Goal: Find specific fact

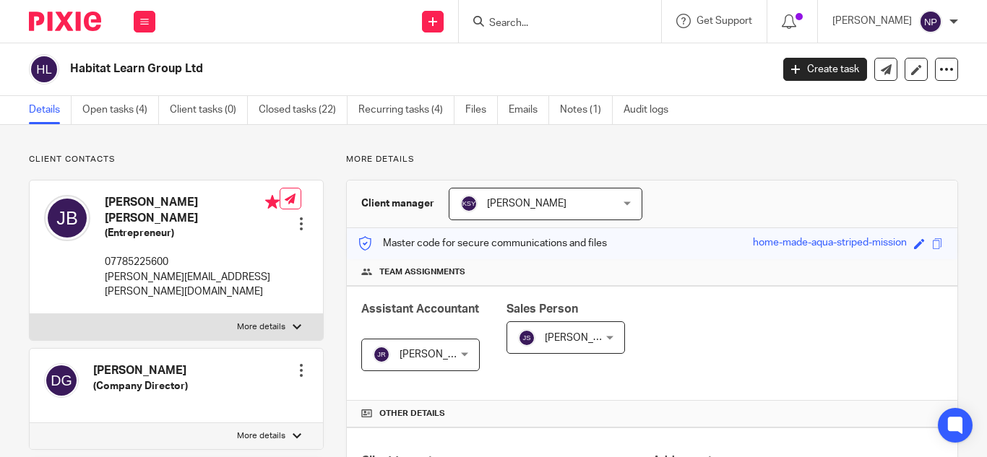
scroll to position [506, 0]
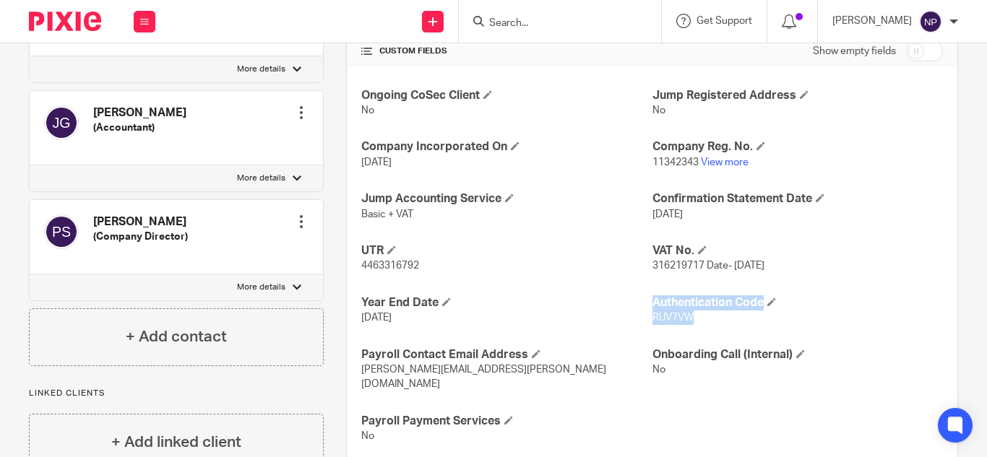
click at [705, 319] on div "Ongoing CoSec Client No Jump Registered Address No Company Incorporated On [DAT…" at bounding box center [652, 265] width 610 height 399
click at [680, 335] on div "Ongoing CoSec Client No Jump Registered Address No Company Incorporated On [DAT…" at bounding box center [652, 265] width 610 height 399
drag, startPoint x: 641, startPoint y: 319, endPoint x: 696, endPoint y: 325, distance: 54.6
click at [697, 326] on div "Ongoing CoSec Client No Jump Registered Address No Company Incorporated On [DAT…" at bounding box center [652, 265] width 610 height 399
click at [696, 320] on p "RUV7VW" at bounding box center [797, 318] width 290 height 14
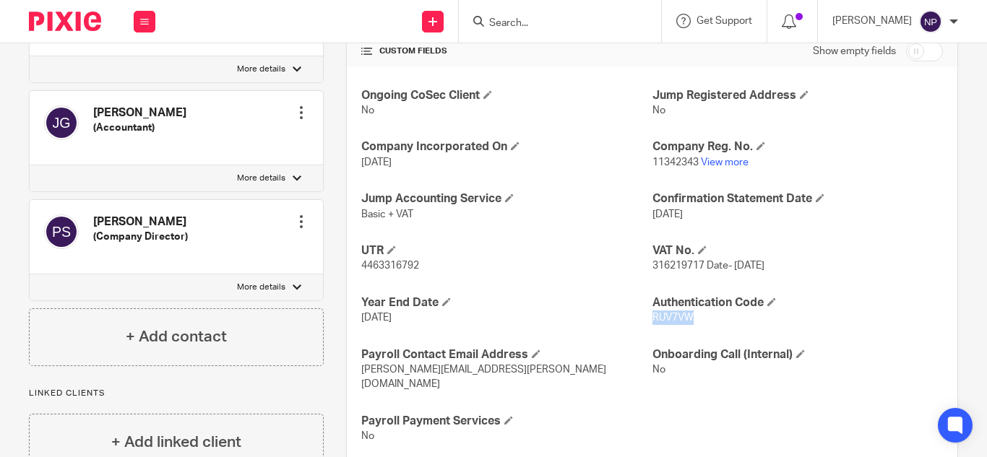
drag, startPoint x: 646, startPoint y: 317, endPoint x: 688, endPoint y: 319, distance: 42.7
click at [688, 319] on p "RUV7VW" at bounding box center [797, 318] width 290 height 14
copy span "RUV7VW"
click at [693, 318] on p "RUV7VW" at bounding box center [797, 318] width 290 height 14
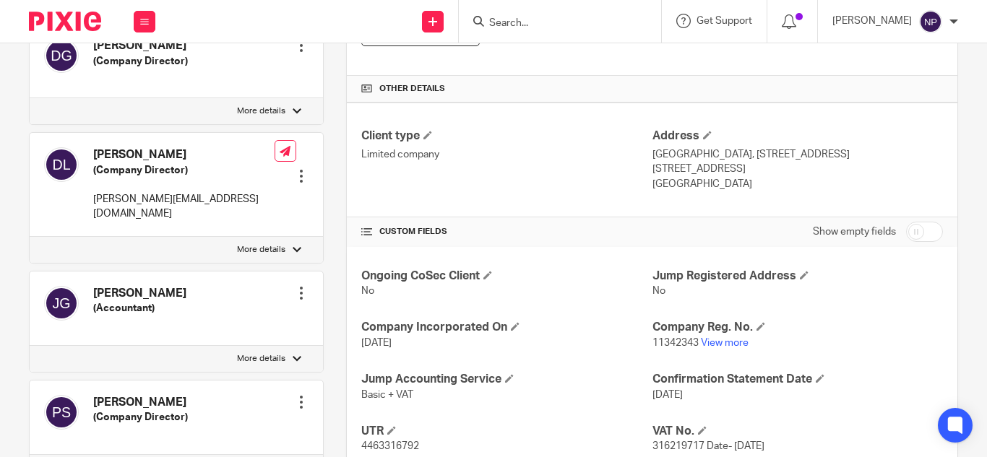
scroll to position [361, 0]
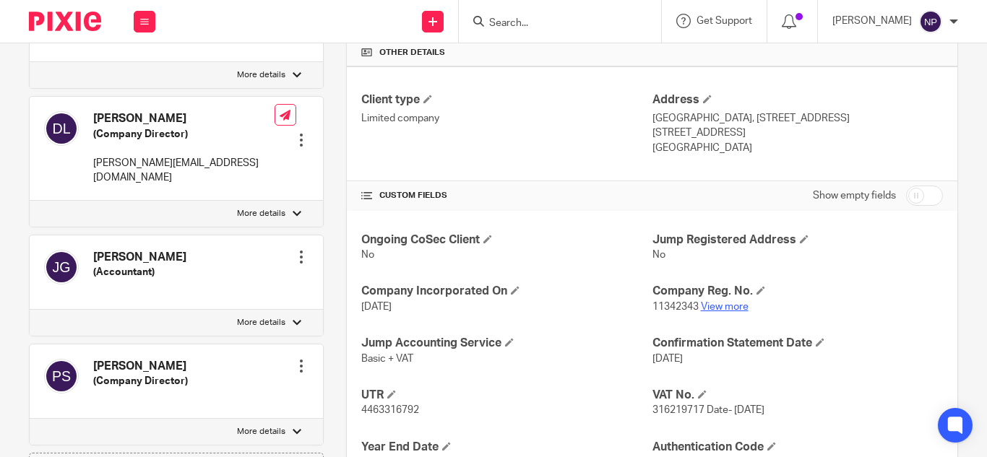
click at [716, 306] on link "View more" at bounding box center [725, 307] width 48 height 10
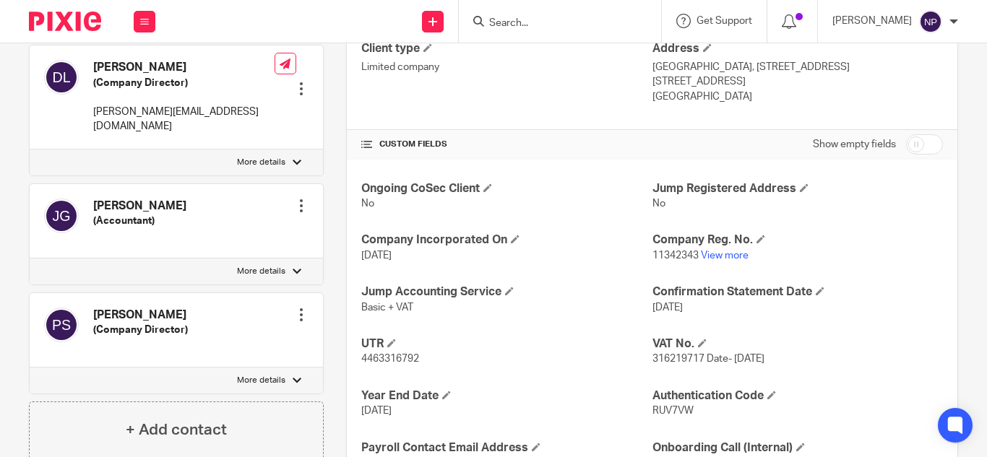
scroll to position [433, 0]
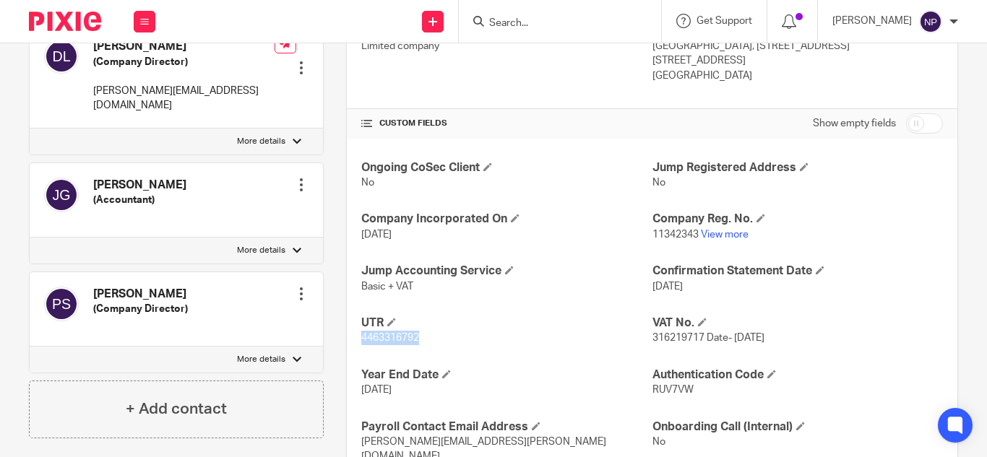
drag, startPoint x: 355, startPoint y: 336, endPoint x: 420, endPoint y: 344, distance: 64.8
click at [420, 344] on div "Ongoing CoSec Client No Jump Registered Address No Company Incorporated On [DAT…" at bounding box center [652, 338] width 610 height 399
copy span "4463316792"
